Goal: Find specific page/section: Find specific page/section

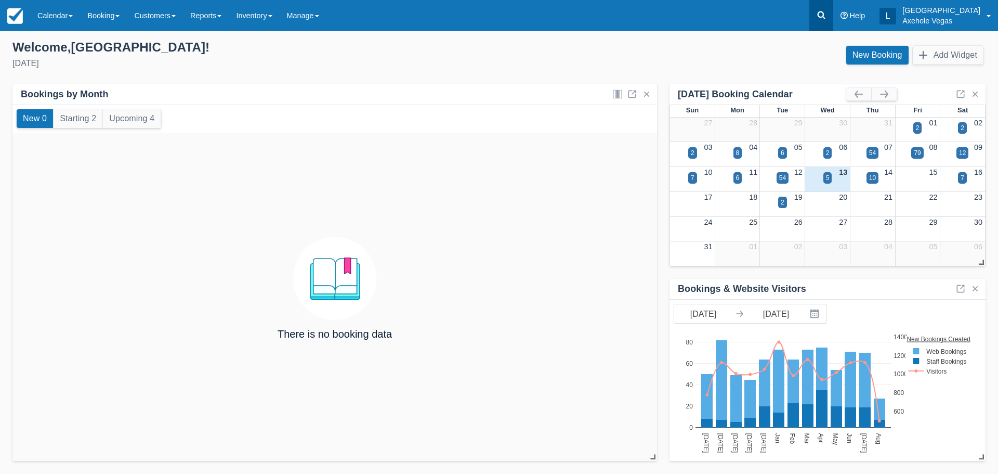
click at [834, 10] on link at bounding box center [822, 15] width 24 height 31
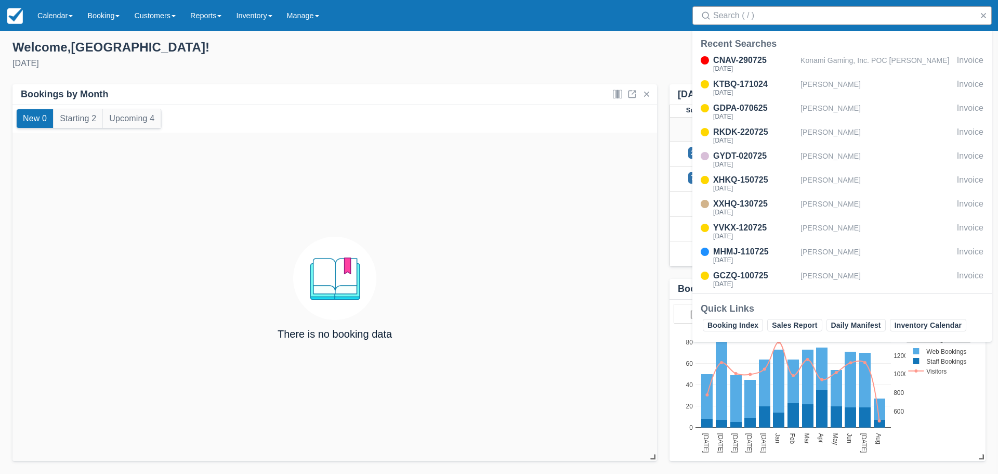
click at [757, 19] on input "Search" at bounding box center [844, 15] width 262 height 19
type input "golden"
click at [771, 64] on div "VQZF-070725" at bounding box center [754, 60] width 83 height 12
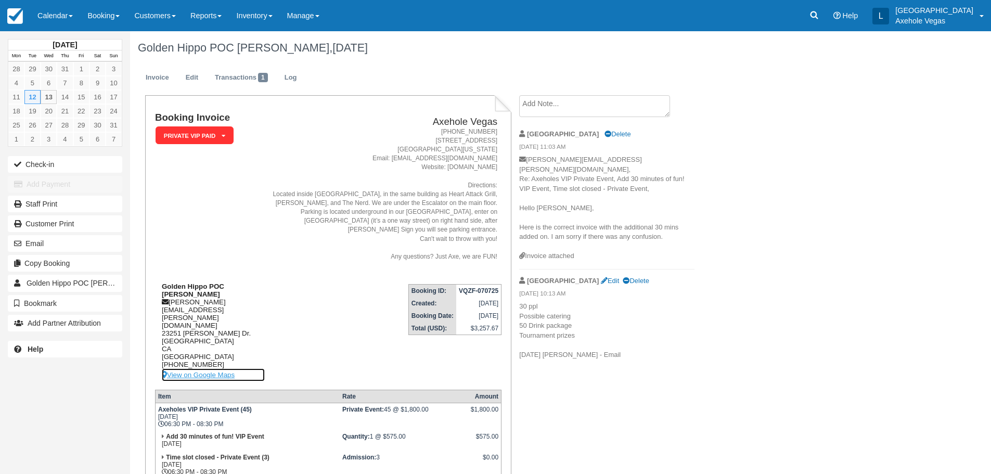
click at [217, 368] on link "View on Google Maps" at bounding box center [213, 374] width 103 height 13
